Goal: Transaction & Acquisition: Subscribe to service/newsletter

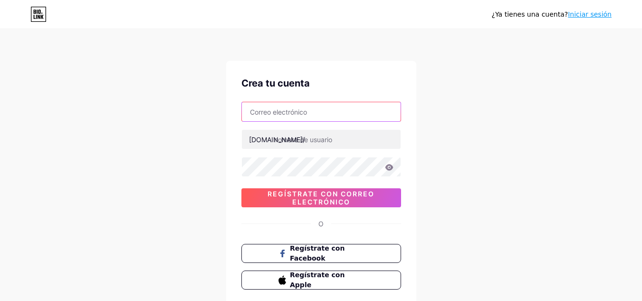
click at [281, 112] on input "text" at bounding box center [321, 111] width 159 height 19
paste input "[DOMAIN_NAME][EMAIL_ADDRESS][DOMAIN_NAME]"
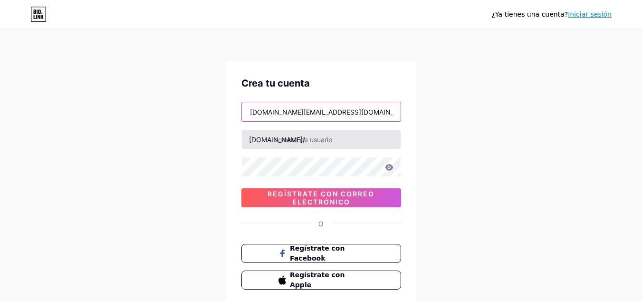
type input "[DOMAIN_NAME][EMAIL_ADDRESS][DOMAIN_NAME]"
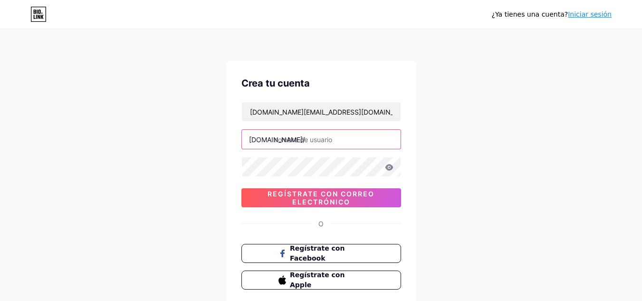
click at [293, 145] on input "text" at bounding box center [321, 139] width 159 height 19
type input "i"
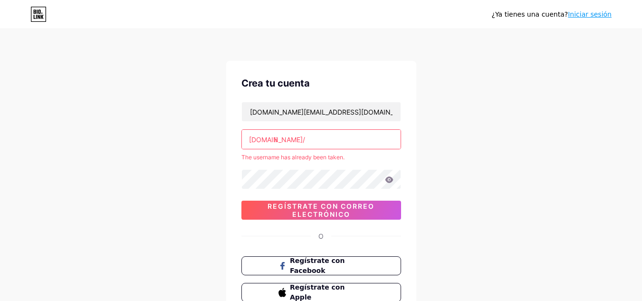
type input "i"
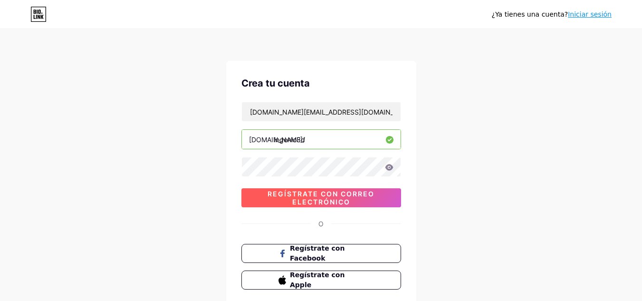
click at [311, 198] on font "Regístrate con correo electrónico" at bounding box center [321, 198] width 107 height 16
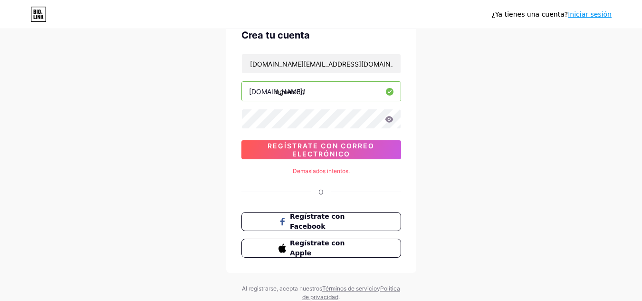
scroll to position [31, 0]
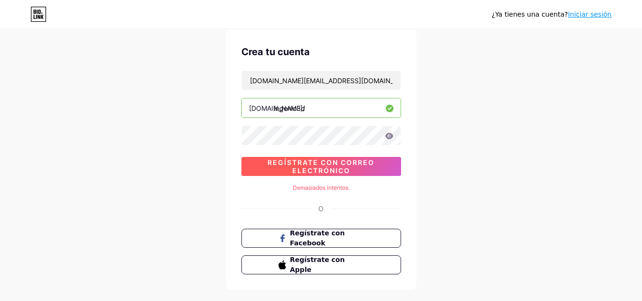
click at [325, 162] on font "Regístrate con correo electrónico" at bounding box center [321, 166] width 107 height 16
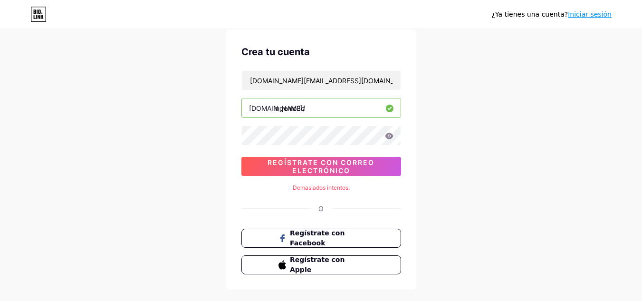
click at [312, 109] on input "ingenio3d" at bounding box center [321, 107] width 159 height 19
click at [306, 110] on input "ingenio3dpe" at bounding box center [321, 107] width 159 height 19
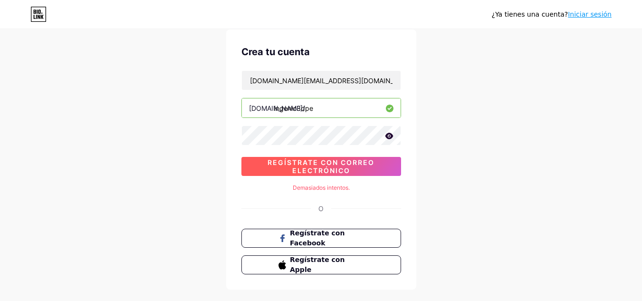
type input "ingenio3dpe"
click at [328, 169] on font "Regístrate con correo electrónico" at bounding box center [321, 166] width 107 height 16
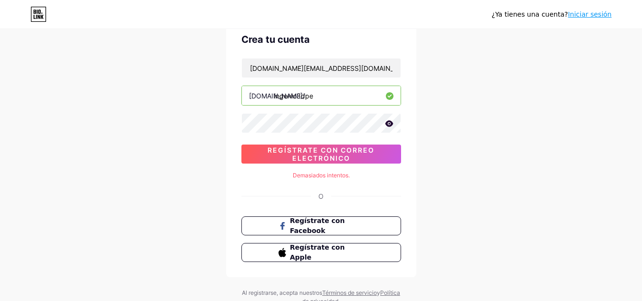
scroll to position [0, 0]
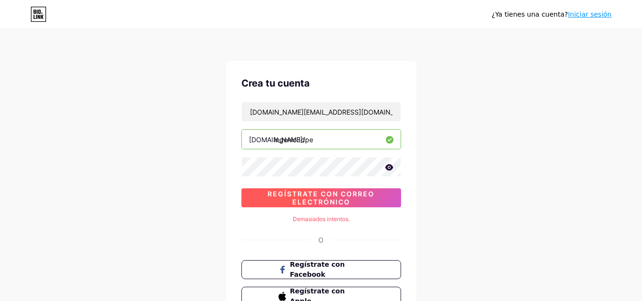
click at [358, 202] on span "Regístrate con correo electrónico" at bounding box center [321, 198] width 160 height 16
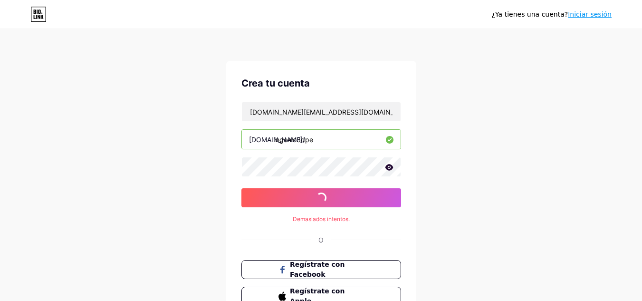
drag, startPoint x: 358, startPoint y: 202, endPoint x: 184, endPoint y: 82, distance: 210.6
click at [349, 191] on span "Regístrate con correo electrónico" at bounding box center [321, 198] width 160 height 16
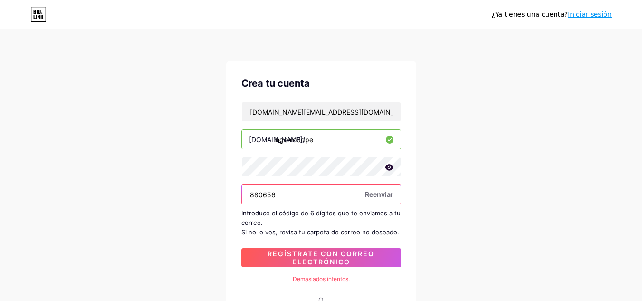
type input "880656"
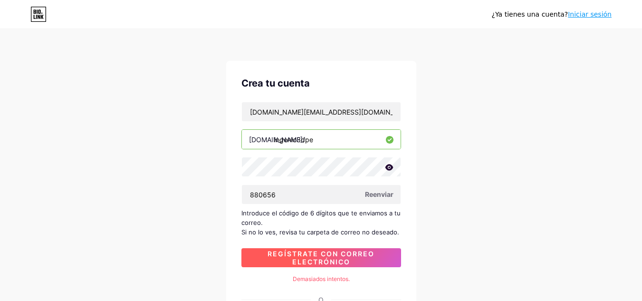
click at [306, 259] on font "Regístrate con correo electrónico" at bounding box center [321, 258] width 107 height 16
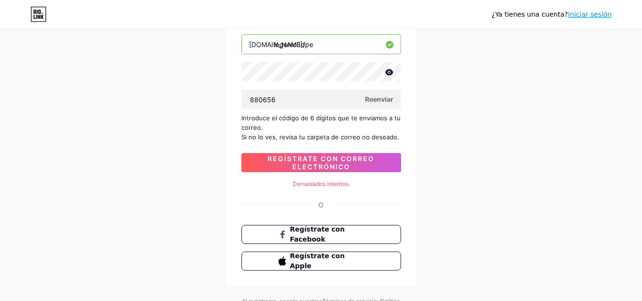
scroll to position [48, 0]
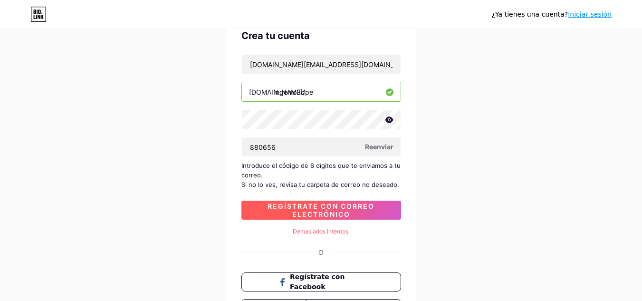
click at [325, 208] on font "Regístrate con correo electrónico" at bounding box center [321, 210] width 107 height 16
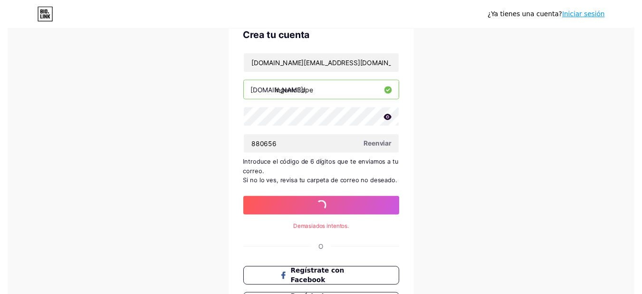
scroll to position [0, 0]
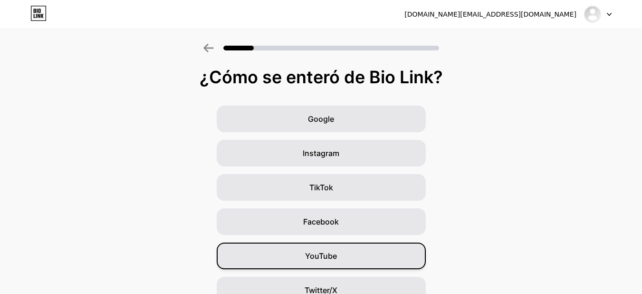
click at [318, 250] on span "YouTube" at bounding box center [321, 255] width 32 height 11
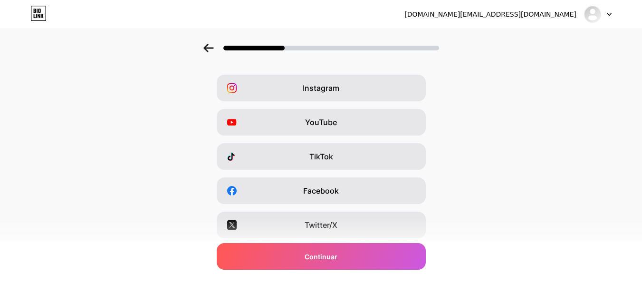
scroll to position [48, 0]
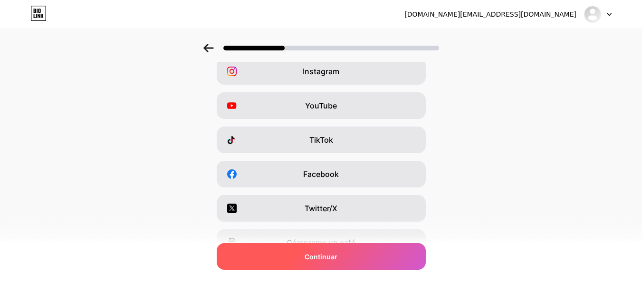
click at [337, 257] on font "Continuar" at bounding box center [321, 256] width 33 height 8
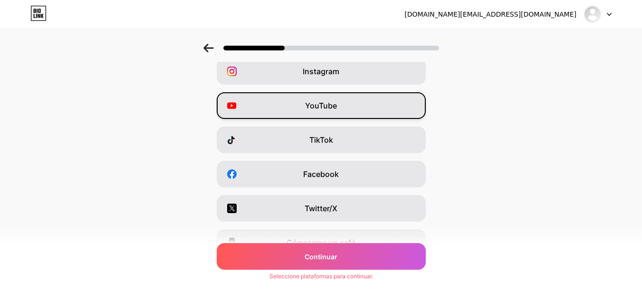
click at [327, 108] on font "YouTube" at bounding box center [321, 106] width 32 height 10
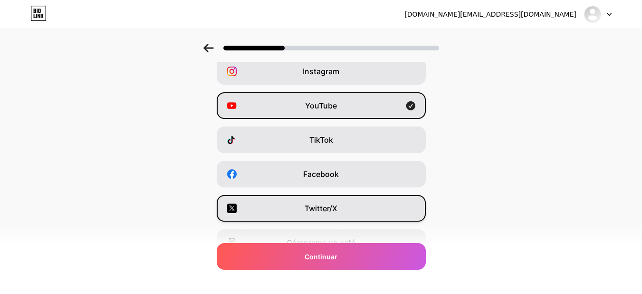
scroll to position [0, 0]
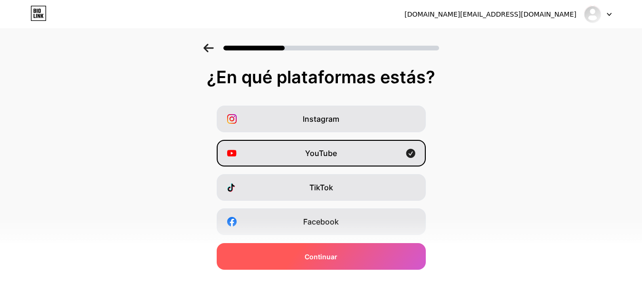
click at [355, 258] on div "Continuar" at bounding box center [321, 256] width 209 height 27
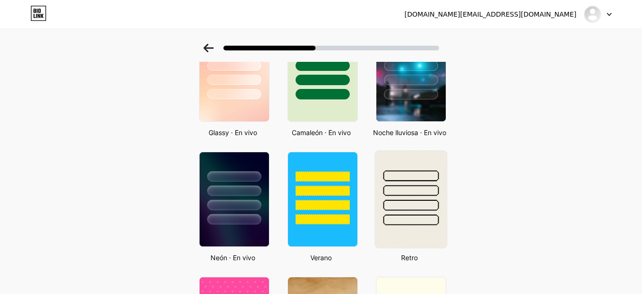
scroll to position [190, 0]
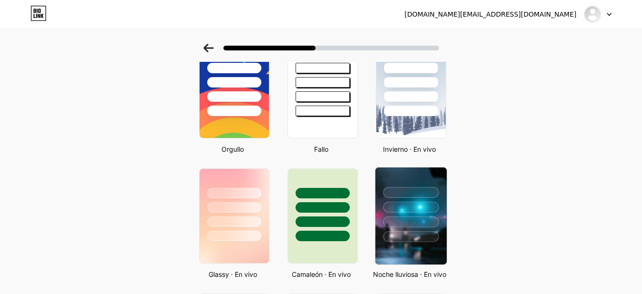
click at [425, 222] on div at bounding box center [411, 221] width 56 height 11
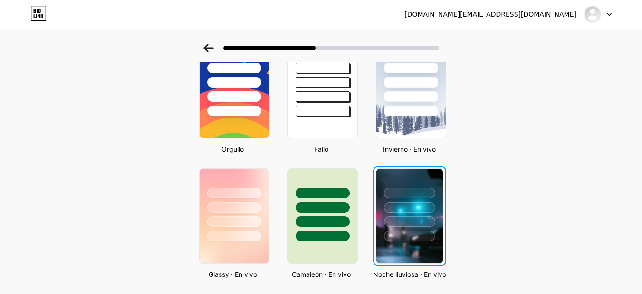
scroll to position [0, 0]
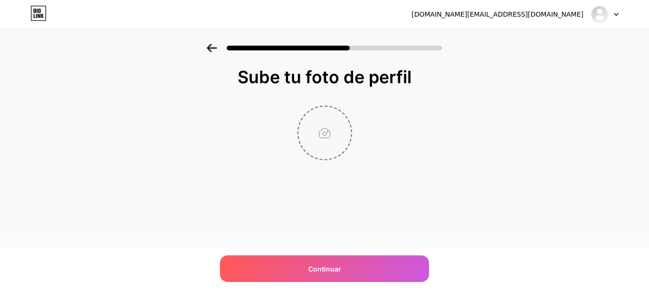
click at [321, 107] on input "file" at bounding box center [325, 132] width 53 height 53
type input "C:\fakepath\Captura de pantalla (230).png"
click at [322, 125] on img at bounding box center [325, 133] width 55 height 55
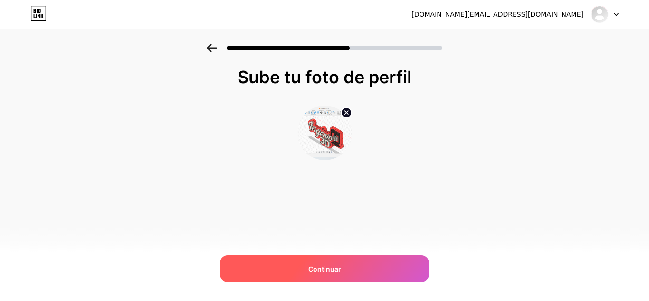
click at [347, 271] on div "Continuar" at bounding box center [324, 268] width 209 height 27
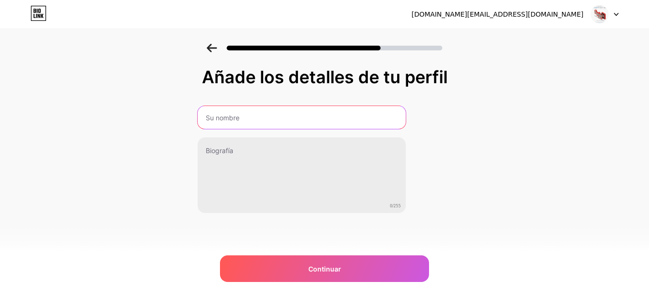
click at [274, 116] on input "text" at bounding box center [302, 117] width 208 height 23
type input "Ingenio 3D"
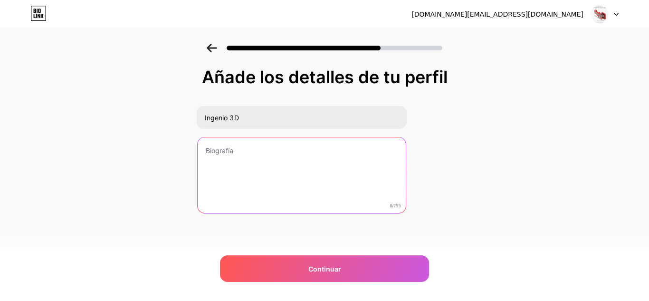
click at [259, 174] on textarea at bounding box center [302, 175] width 208 height 77
paste textarea "Diseños 3D 🚀| Inventor & SolidWorks | Modelado, simulación"
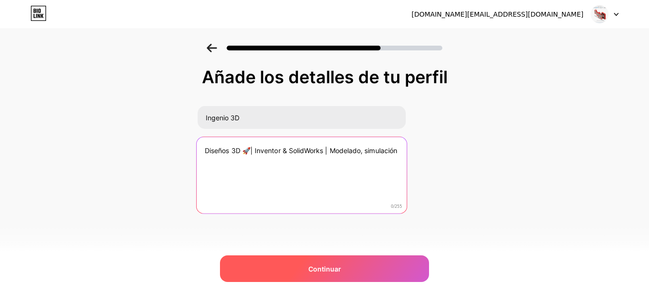
type textarea "Diseños 3D 🚀| Inventor & SolidWorks | Modelado, simulación"
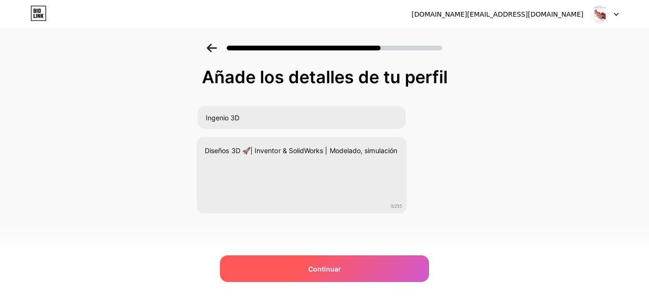
click at [344, 265] on div "Continuar" at bounding box center [324, 268] width 209 height 27
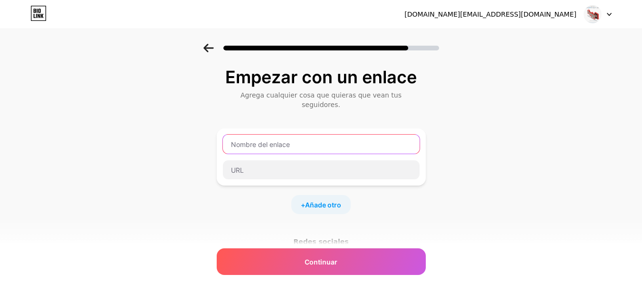
click at [278, 135] on input "text" at bounding box center [321, 144] width 197 height 19
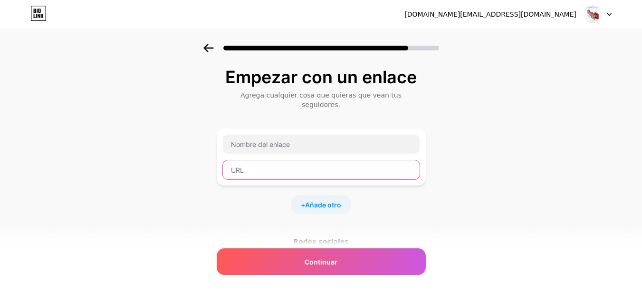
click at [247, 160] on input "text" at bounding box center [321, 169] width 197 height 19
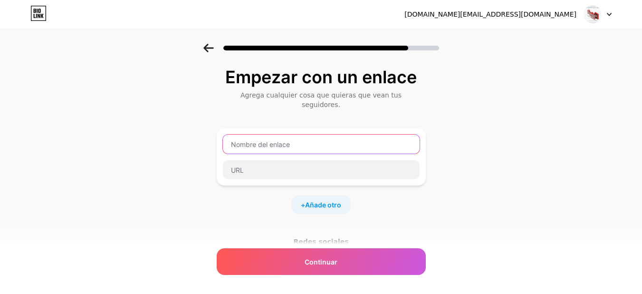
click at [256, 142] on input "text" at bounding box center [321, 144] width 197 height 19
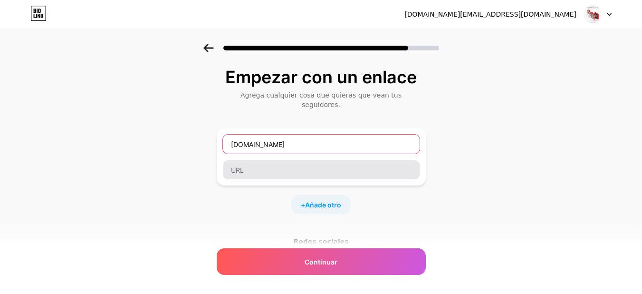
type input "[DOMAIN_NAME]"
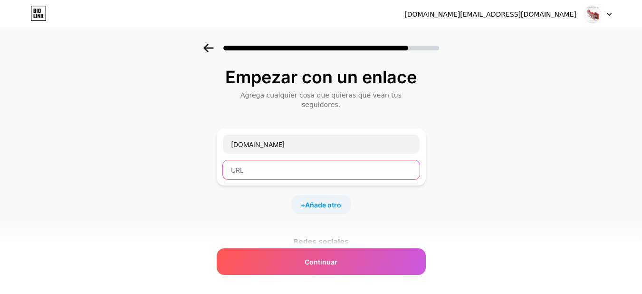
click at [270, 164] on input "text" at bounding box center [321, 169] width 197 height 19
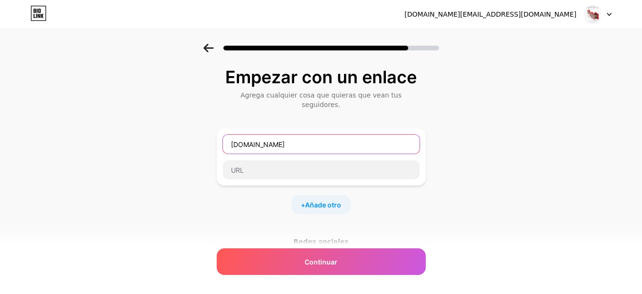
drag, startPoint x: 314, startPoint y: 134, endPoint x: 113, endPoint y: 134, distance: 201.5
click at [113, 134] on div "Empezar con un enlace Agrega cualquier cosa que quieras que vean tus seguidores…" at bounding box center [321, 216] width 642 height 344
type input "T"
type input "Canal de telegram"
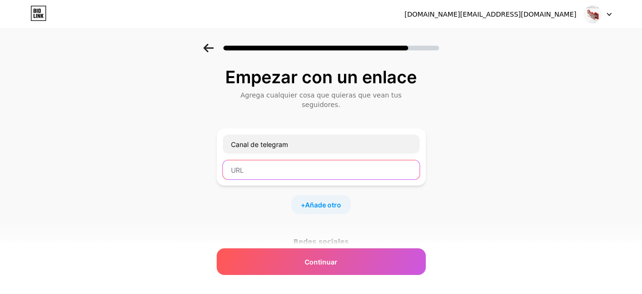
click at [271, 163] on input "text" at bounding box center [321, 169] width 197 height 19
paste input "[URL][DOMAIN_NAME]"
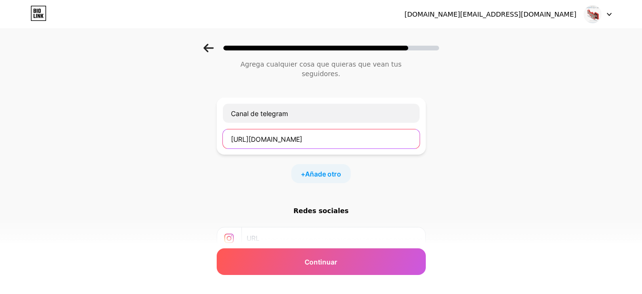
scroll to position [48, 0]
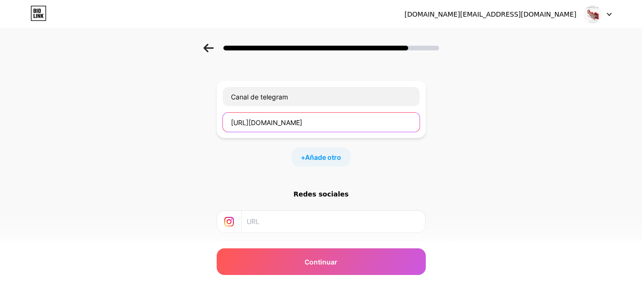
type input "[URL][DOMAIN_NAME]"
click at [451, 176] on div "Empezar con un enlace Agrega cualquier cosa que quieras que vean tus seguidores…" at bounding box center [321, 168] width 642 height 344
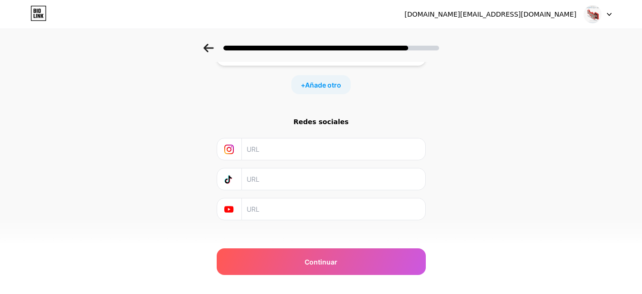
scroll to position [122, 0]
click at [278, 169] on input "text" at bounding box center [333, 176] width 173 height 21
paste input "[URL][EMAIL_ADDRESS][DOMAIN_NAME][DOMAIN_NAME]"
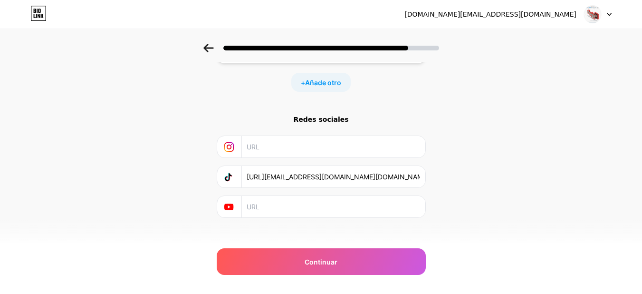
type input "[URL][EMAIL_ADDRESS][DOMAIN_NAME][DOMAIN_NAME]"
click at [510, 173] on div "Empezar con un enlace Agrega cualquier cosa que quieras que vean tus seguidores…" at bounding box center [321, 94] width 642 height 344
click at [261, 200] on input "text" at bounding box center [333, 206] width 173 height 21
paste input "[URL][DOMAIN_NAME]"
type input "[URL][DOMAIN_NAME]"
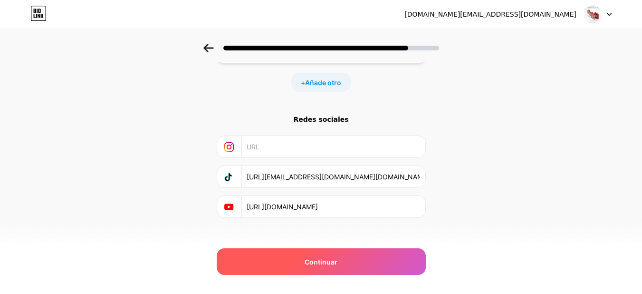
click at [369, 260] on div "Continuar" at bounding box center [321, 261] width 209 height 27
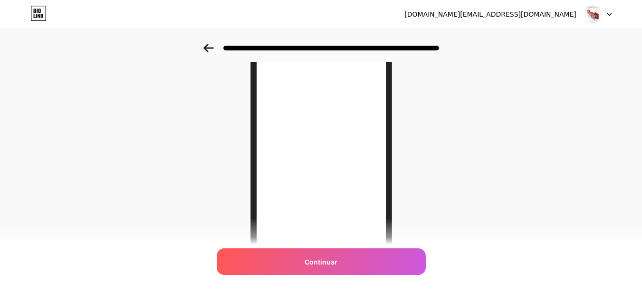
scroll to position [89, 0]
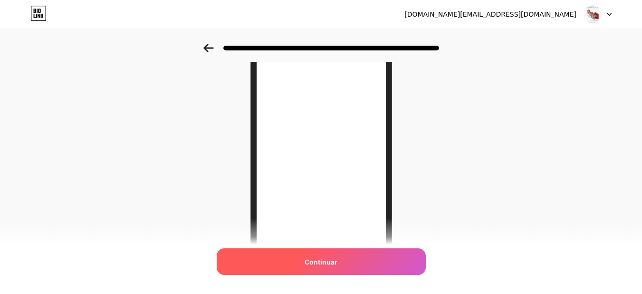
click at [329, 258] on font "Continuar" at bounding box center [321, 262] width 33 height 8
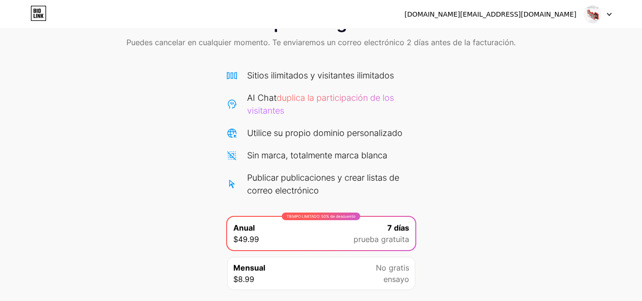
scroll to position [107, 0]
